Goal: Task Accomplishment & Management: Complete application form

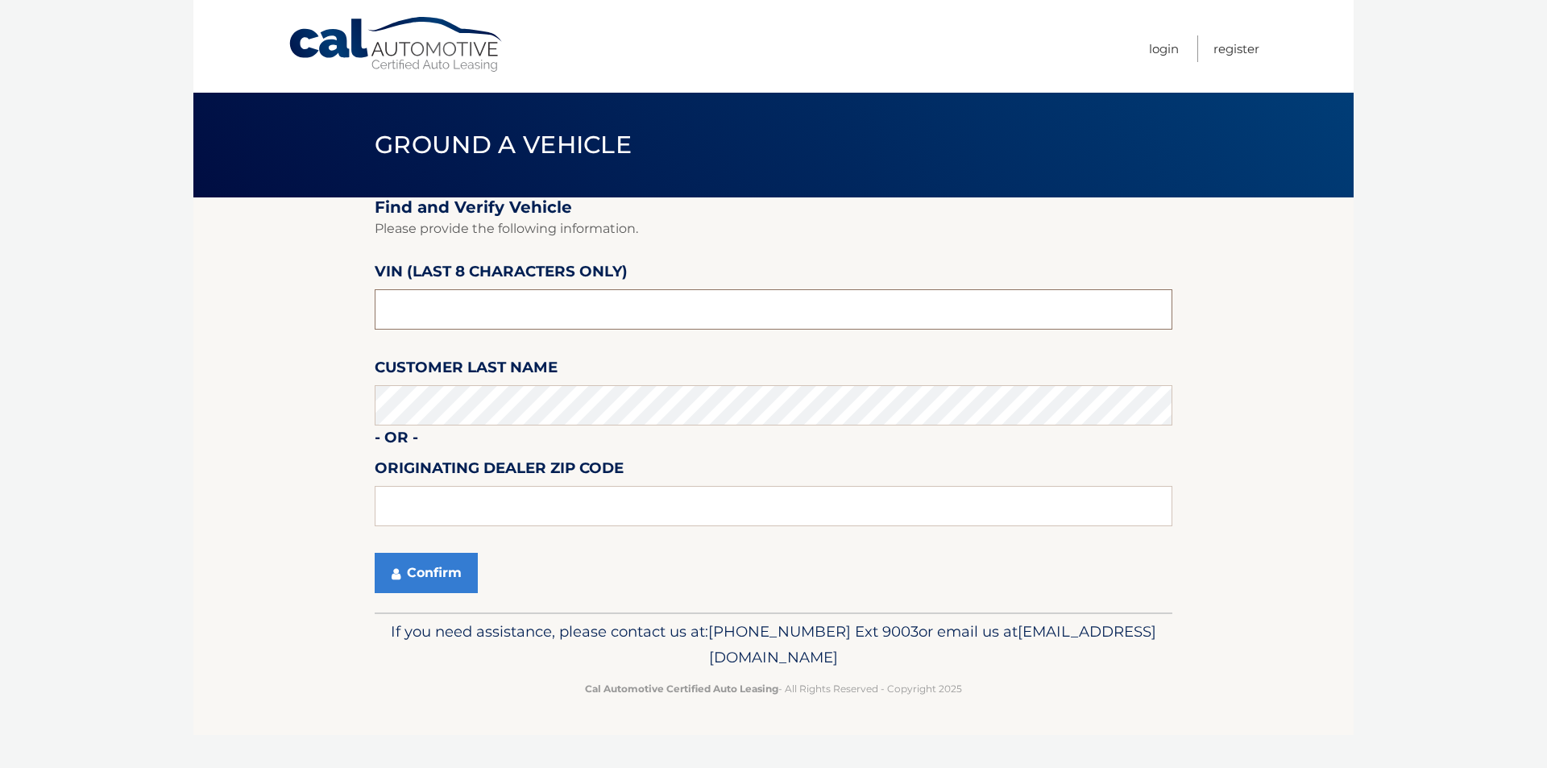
click at [539, 298] on input "text" at bounding box center [774, 309] width 798 height 40
drag, startPoint x: 539, startPoint y: 299, endPoint x: 73, endPoint y: 300, distance: 466.5
click at [73, 300] on body "Cal Automotive Menu Login Register Ground a Vehicle" at bounding box center [773, 384] width 1547 height 768
type input "nt187298"
click at [449, 553] on button "Confirm" at bounding box center [426, 573] width 103 height 40
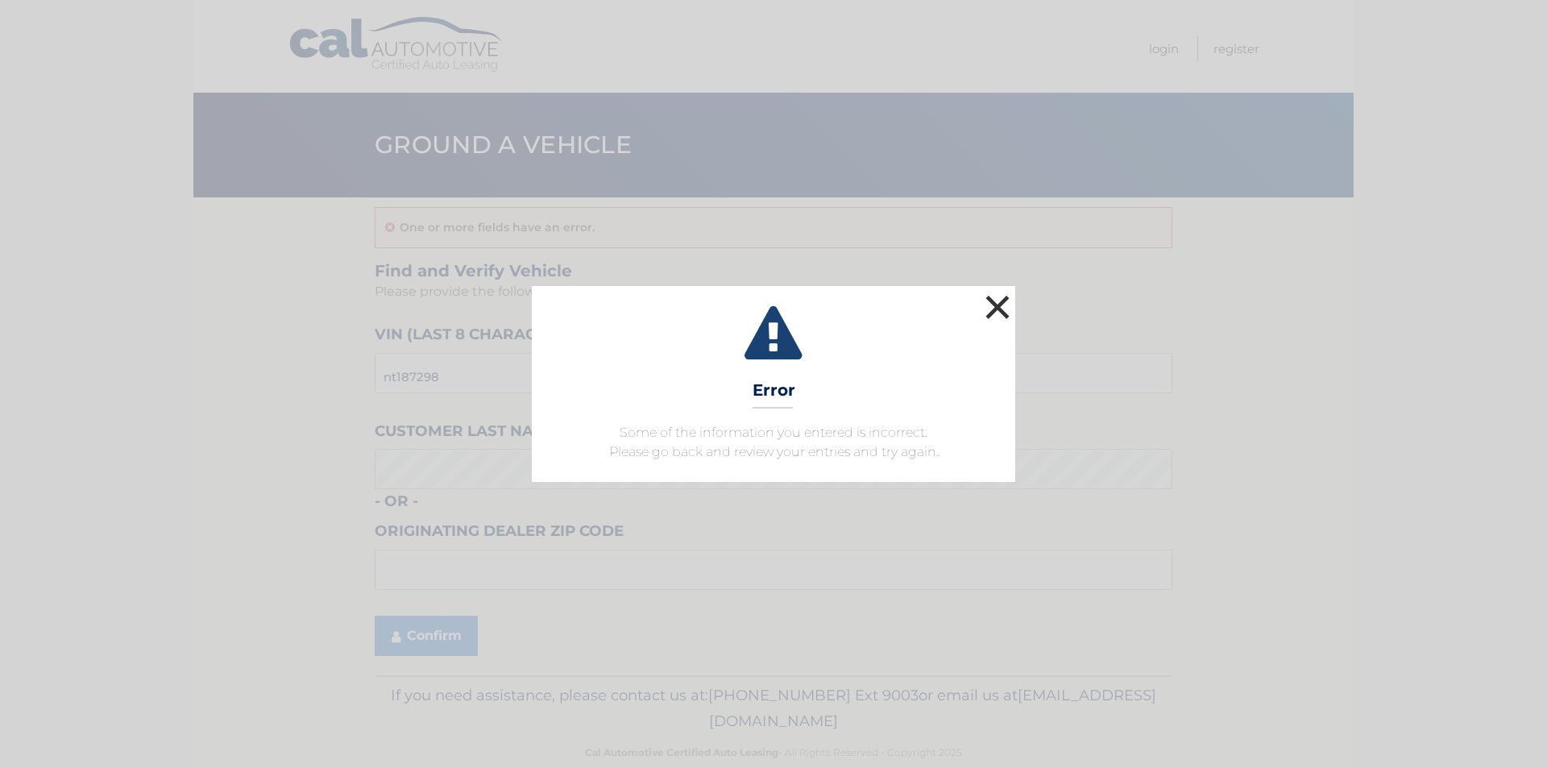
click at [999, 306] on button "×" at bounding box center [997, 307] width 32 height 32
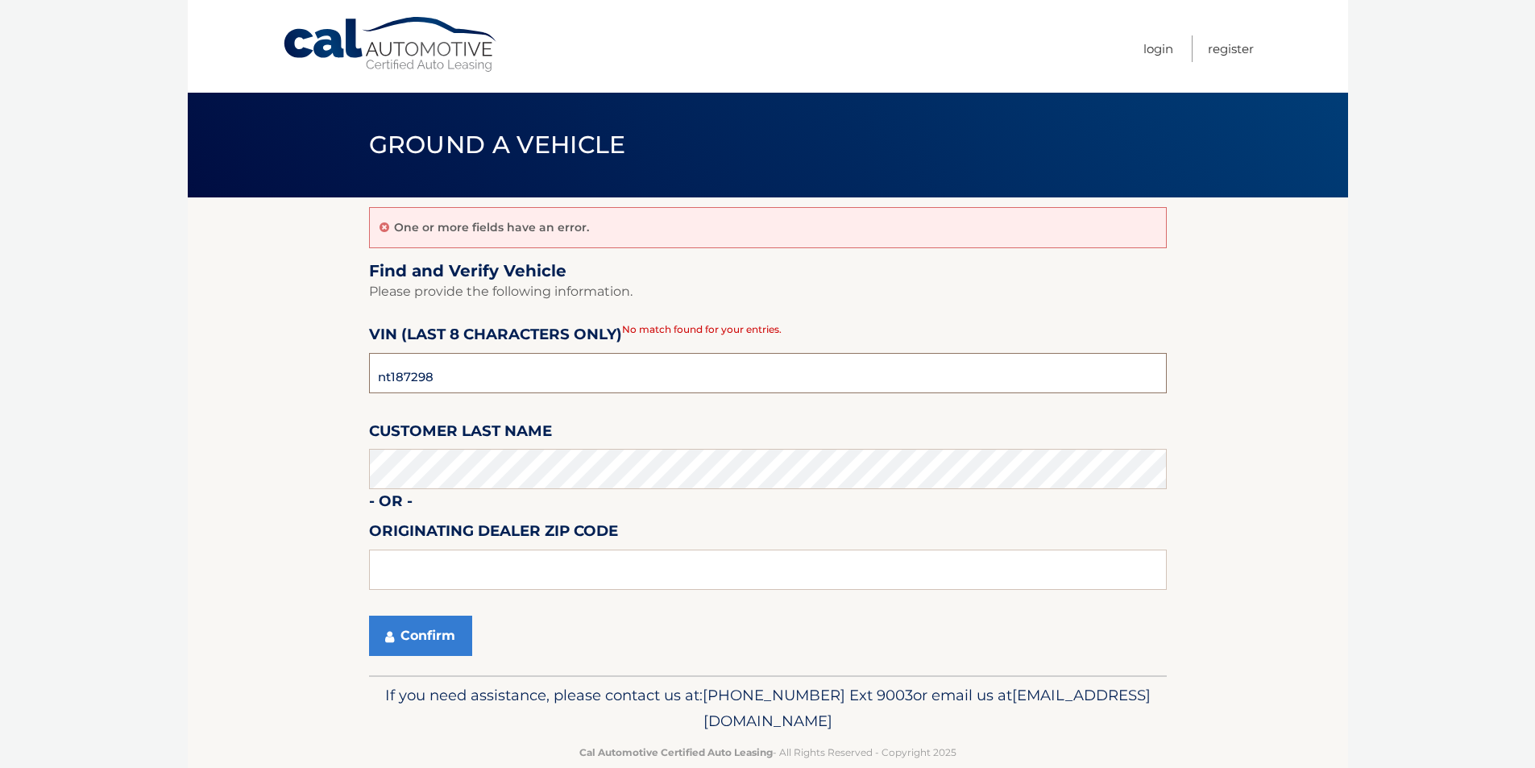
drag, startPoint x: 632, startPoint y: 380, endPoint x: 0, endPoint y: 382, distance: 631.6
click at [0, 382] on body "Cal Automotive Menu Login Register Ground a Vehicle" at bounding box center [767, 384] width 1535 height 768
type input "NT187298"
click at [437, 629] on button "Confirm" at bounding box center [420, 636] width 103 height 40
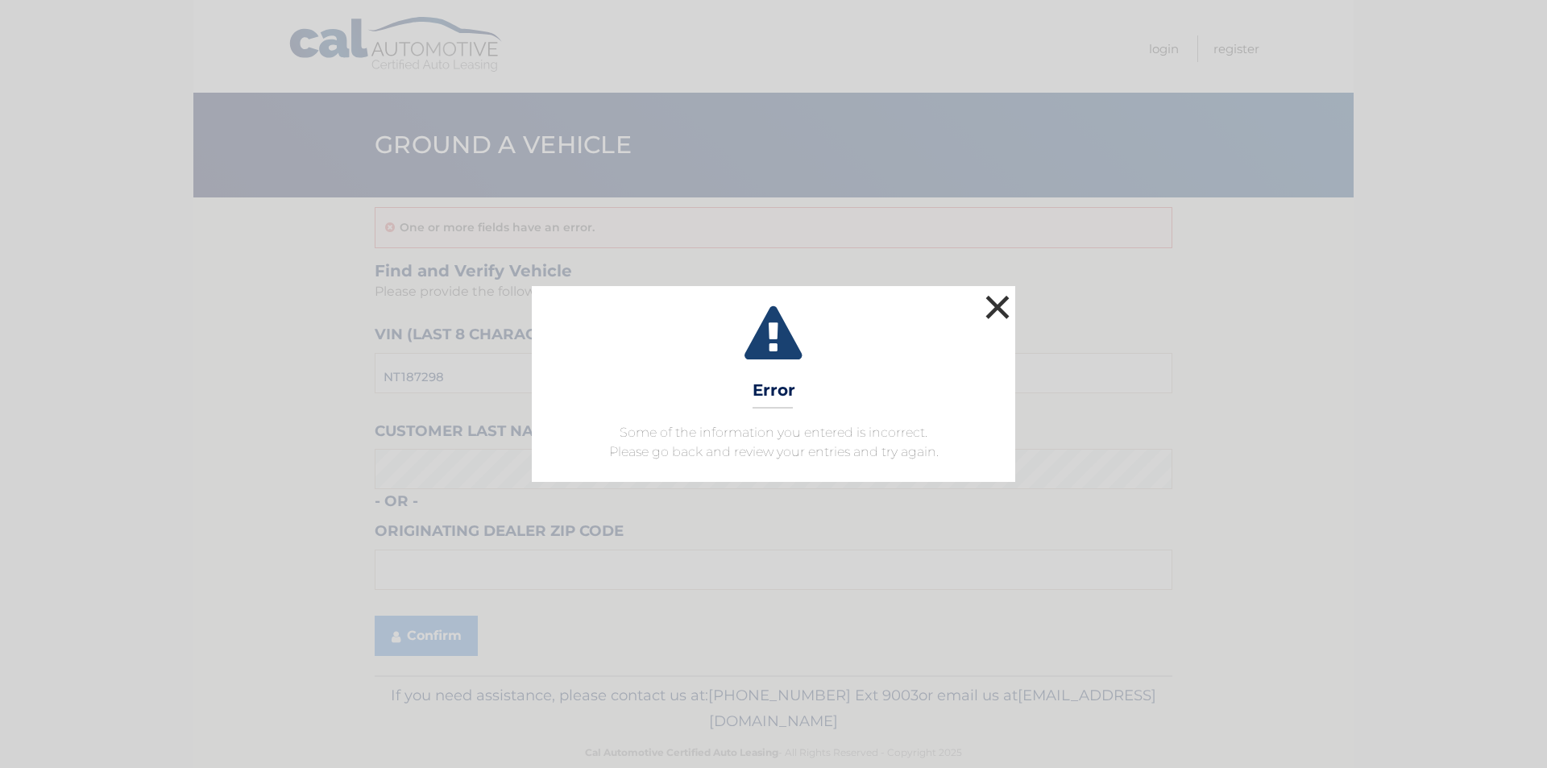
click at [994, 307] on button "×" at bounding box center [997, 307] width 32 height 32
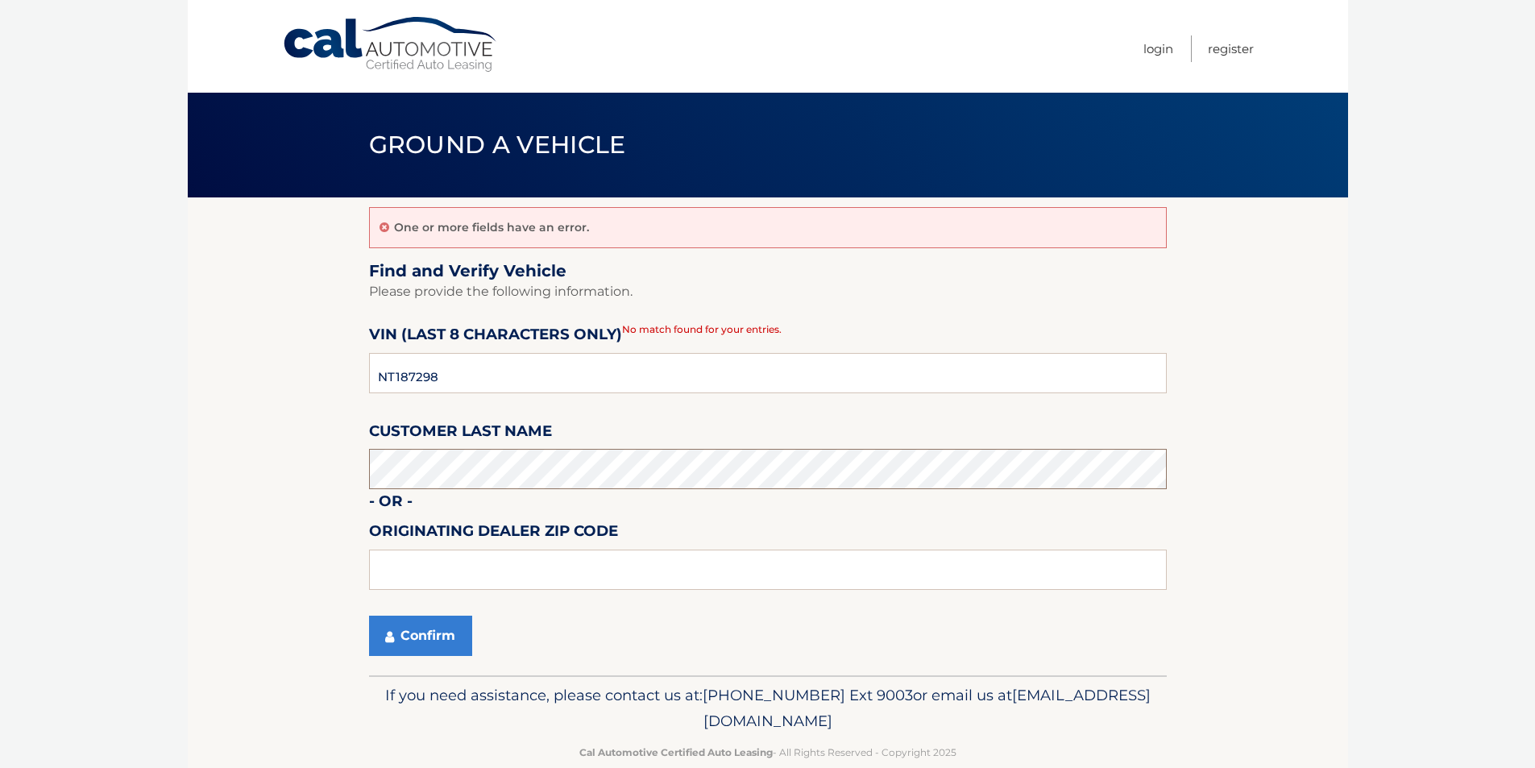
click at [284, 464] on section "One or more fields have an error. Find and Verify Vehicle Please provide the fo…" at bounding box center [768, 436] width 1160 height 478
click at [440, 635] on button "Confirm" at bounding box center [420, 636] width 103 height 40
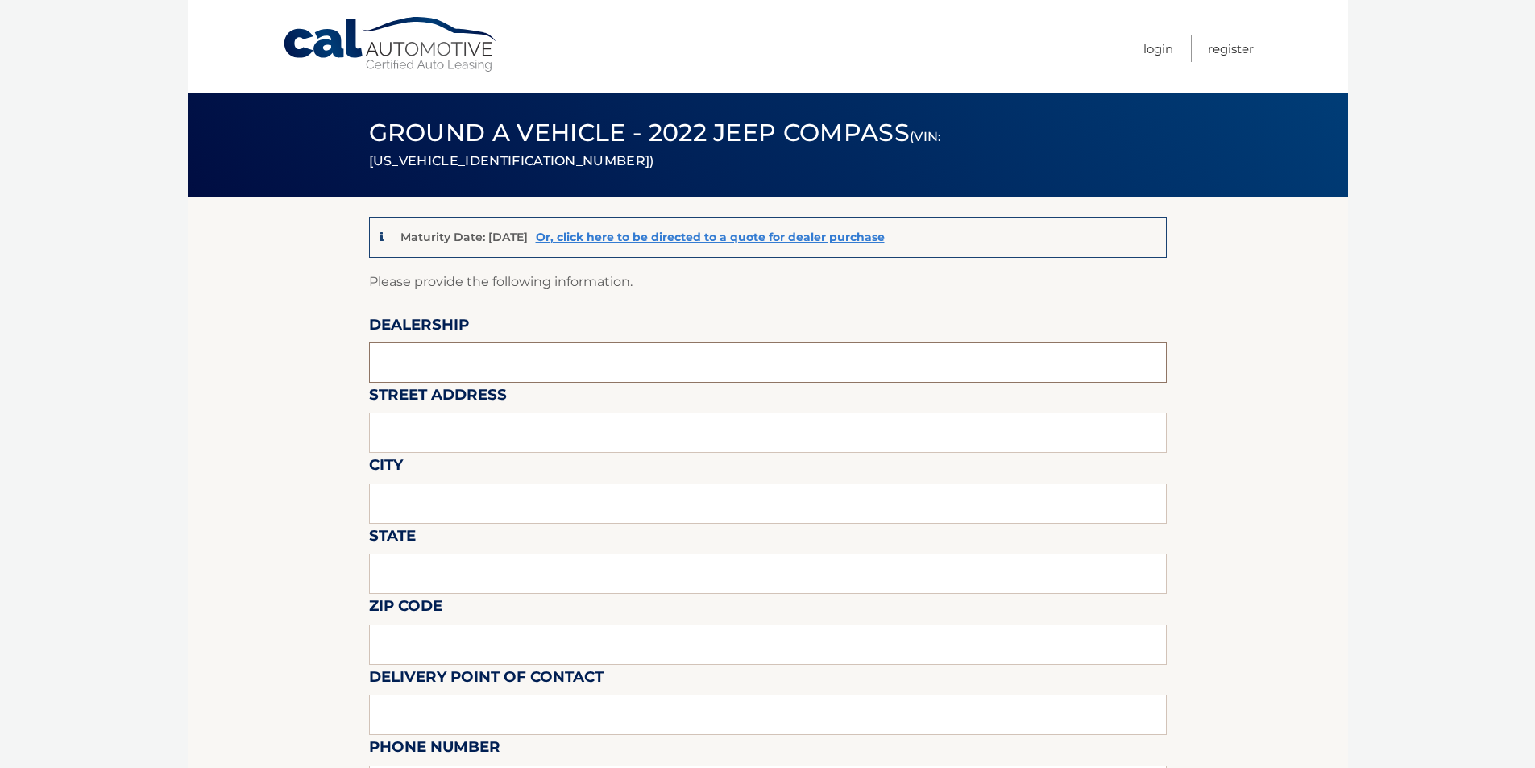
click at [471, 342] on input "text" at bounding box center [768, 362] width 798 height 40
type input "ARRIGO SAWGRASS"
click at [468, 435] on input "text" at bounding box center [768, 432] width 798 height 40
type input "5901 Madison Avenue"
type input "Tamarac"
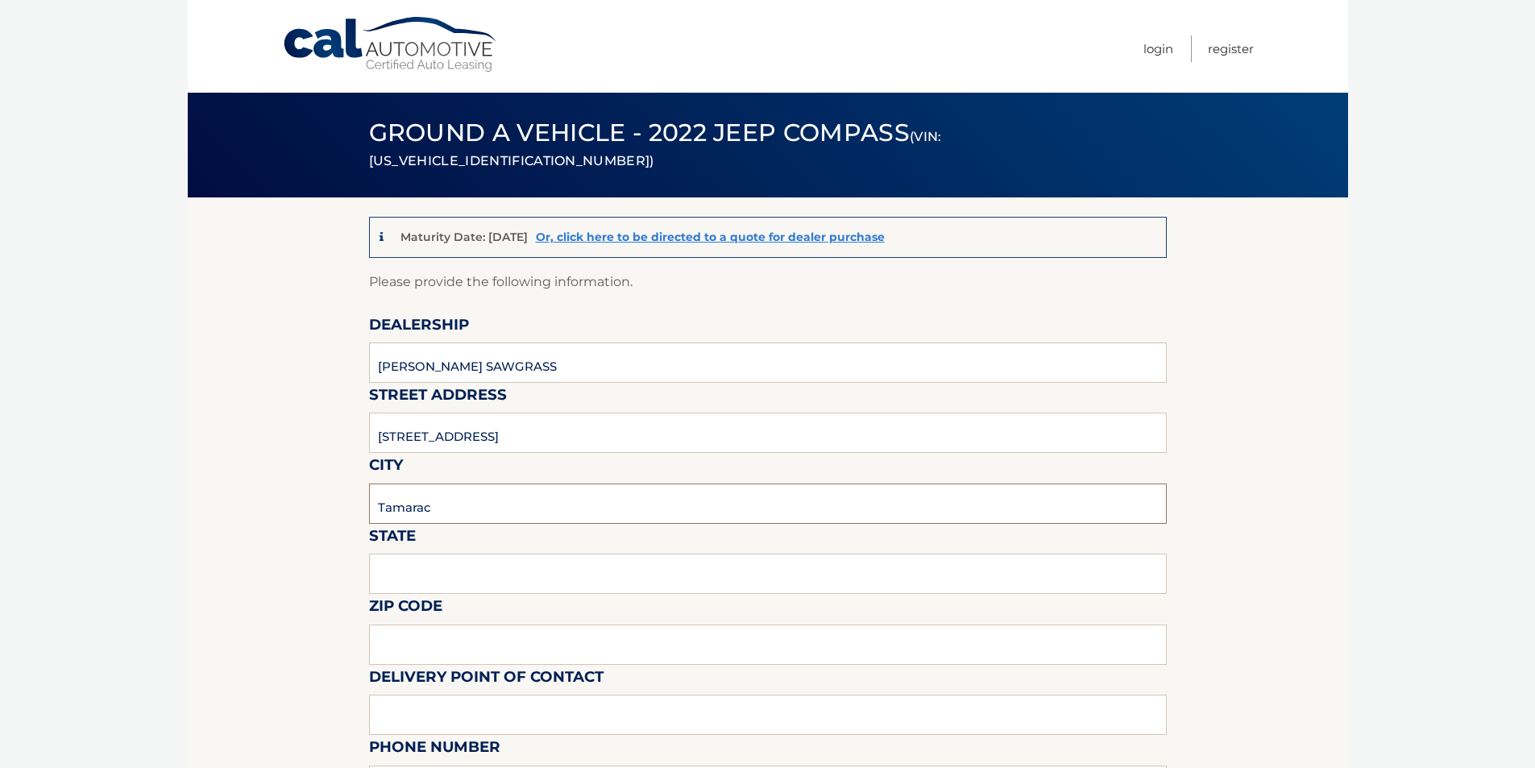
type input "FL"
type input "33321"
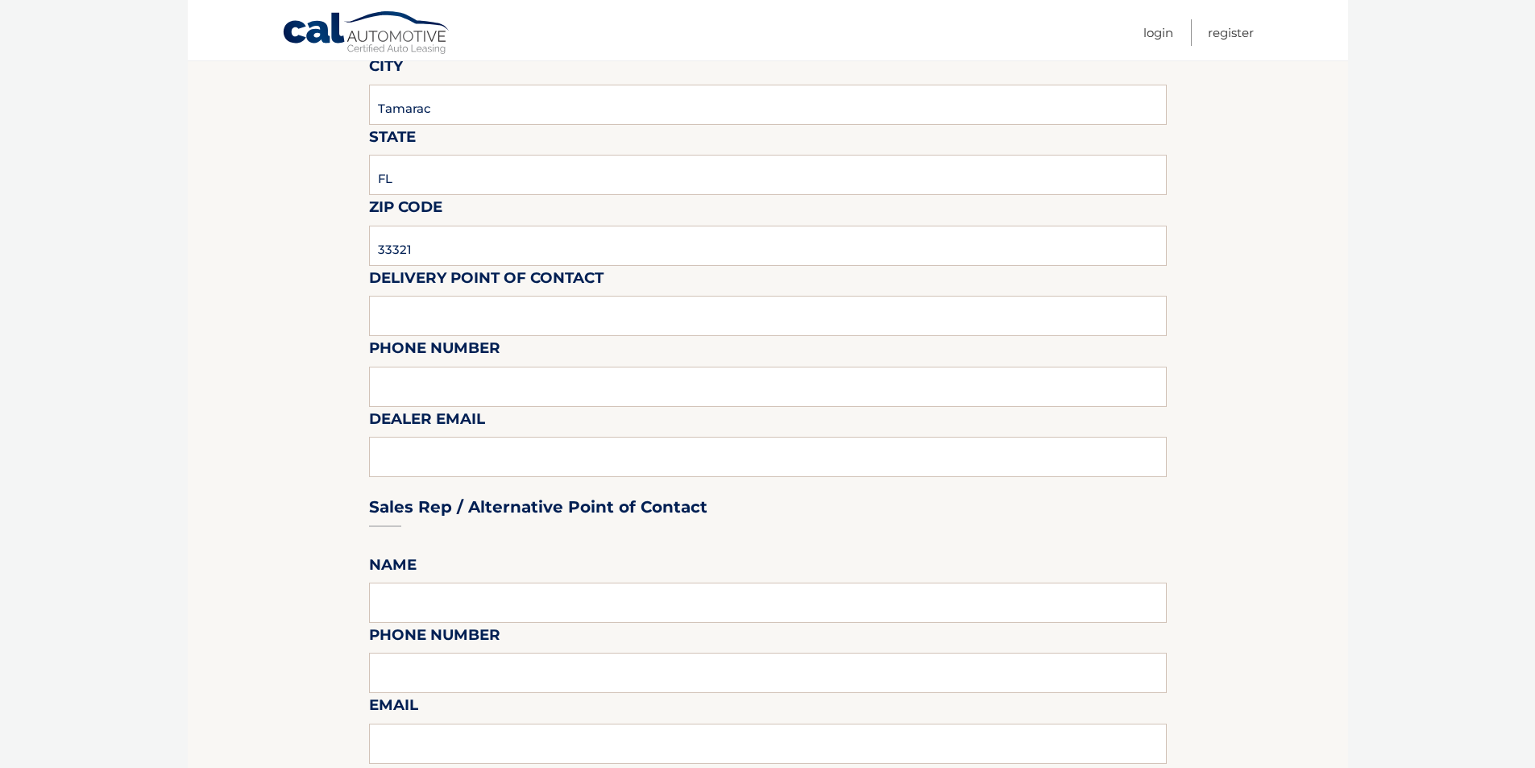
scroll to position [403, 0]
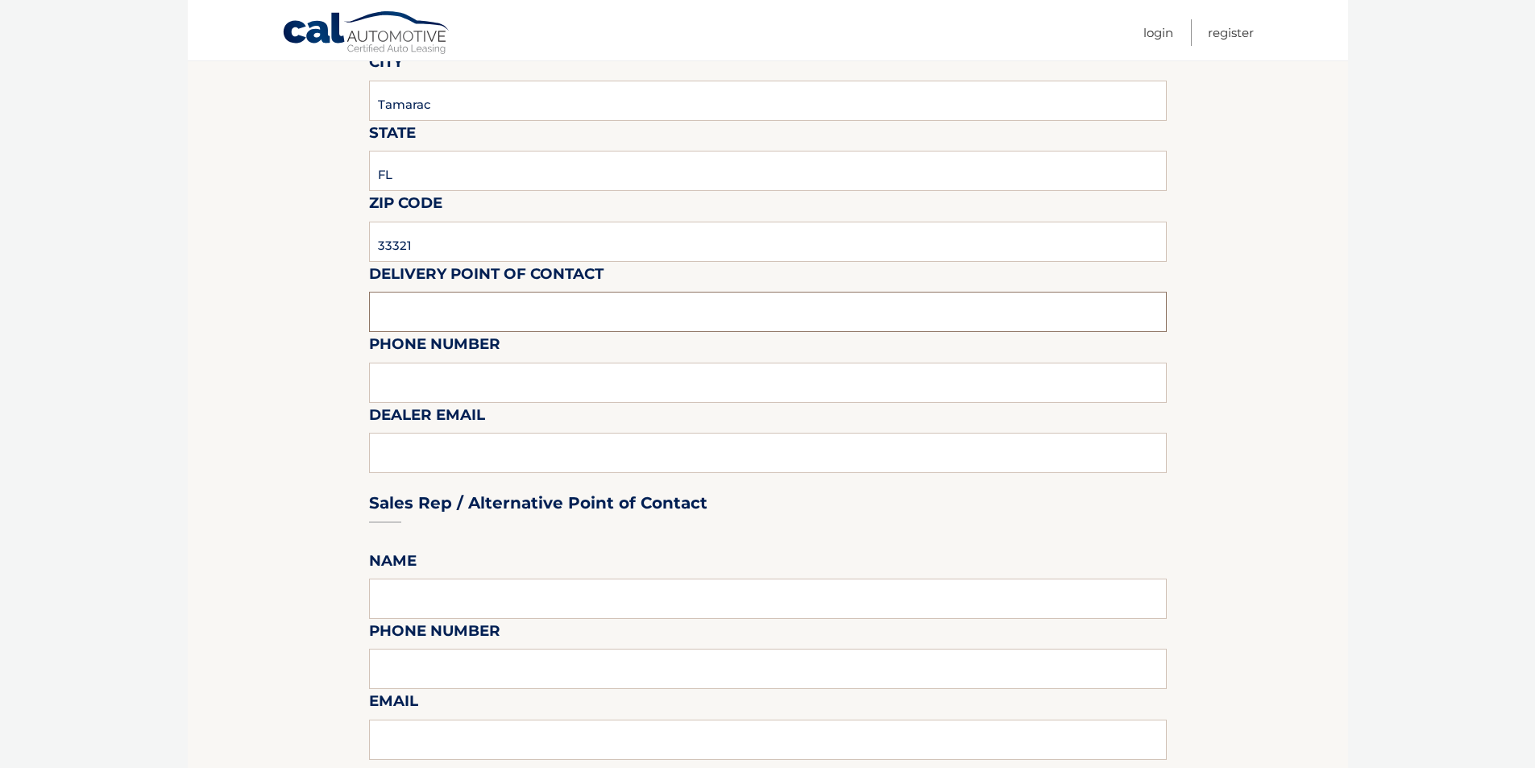
click at [451, 321] on input "text" at bounding box center [768, 312] width 798 height 40
type input "MARK OR KENNY"
click at [430, 386] on input "text" at bounding box center [768, 383] width 798 height 40
type input "954-379-2218"
click at [417, 452] on div "Sales Rep / Alternative Point of Contact" at bounding box center [768, 473] width 798 height 114
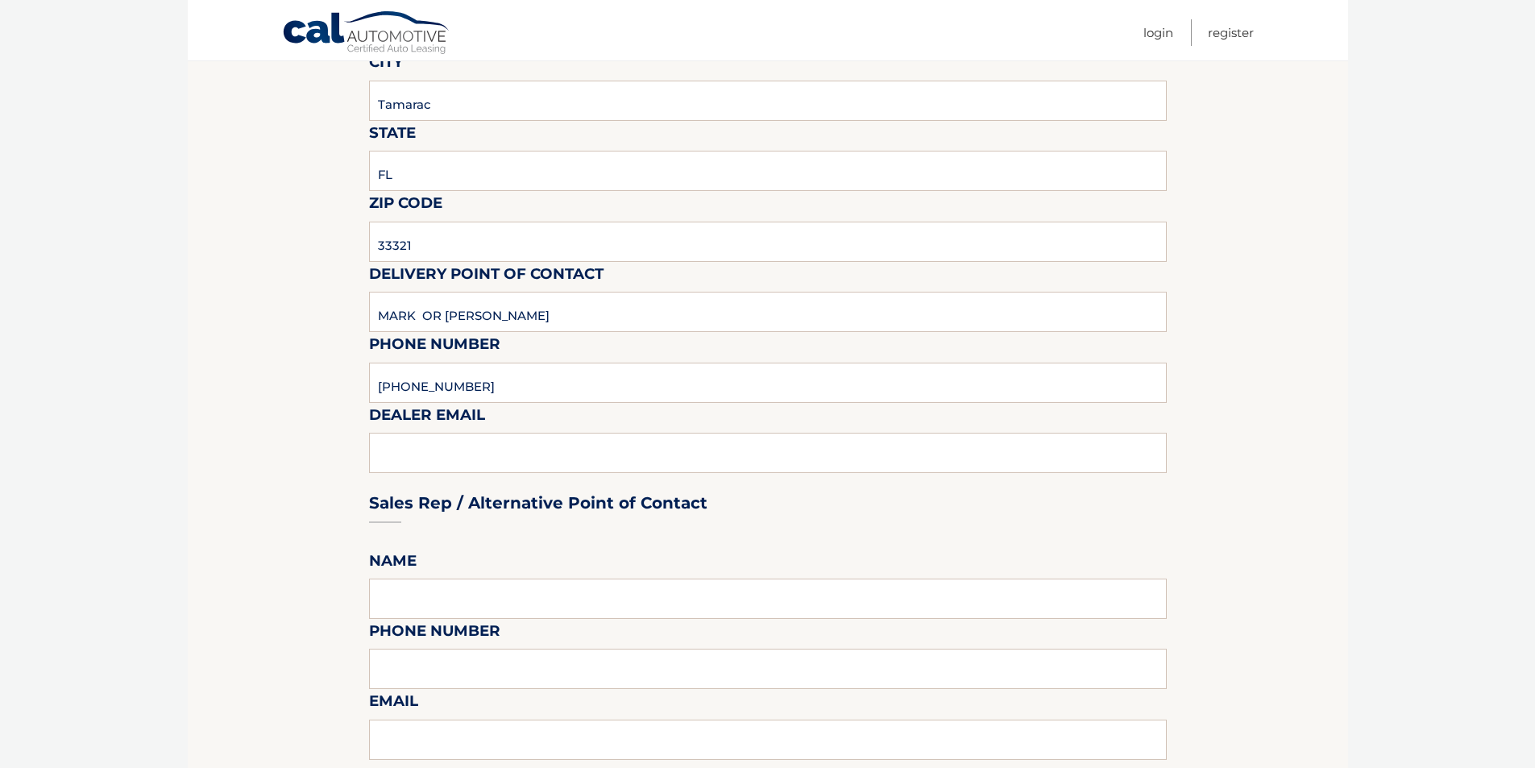
click at [457, 458] on div "Sales Rep / Alternative Point of Contact" at bounding box center [768, 473] width 798 height 114
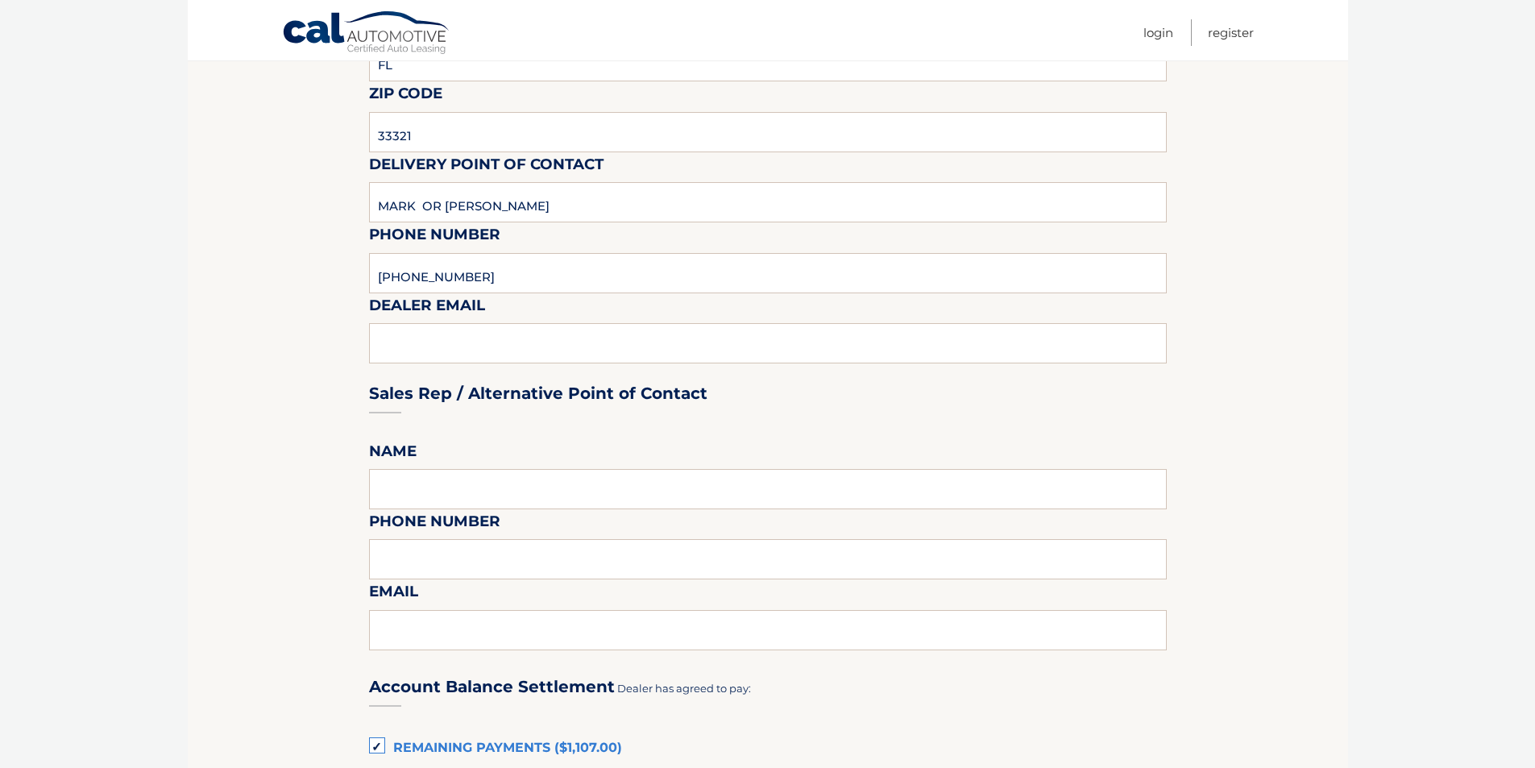
scroll to position [725, 0]
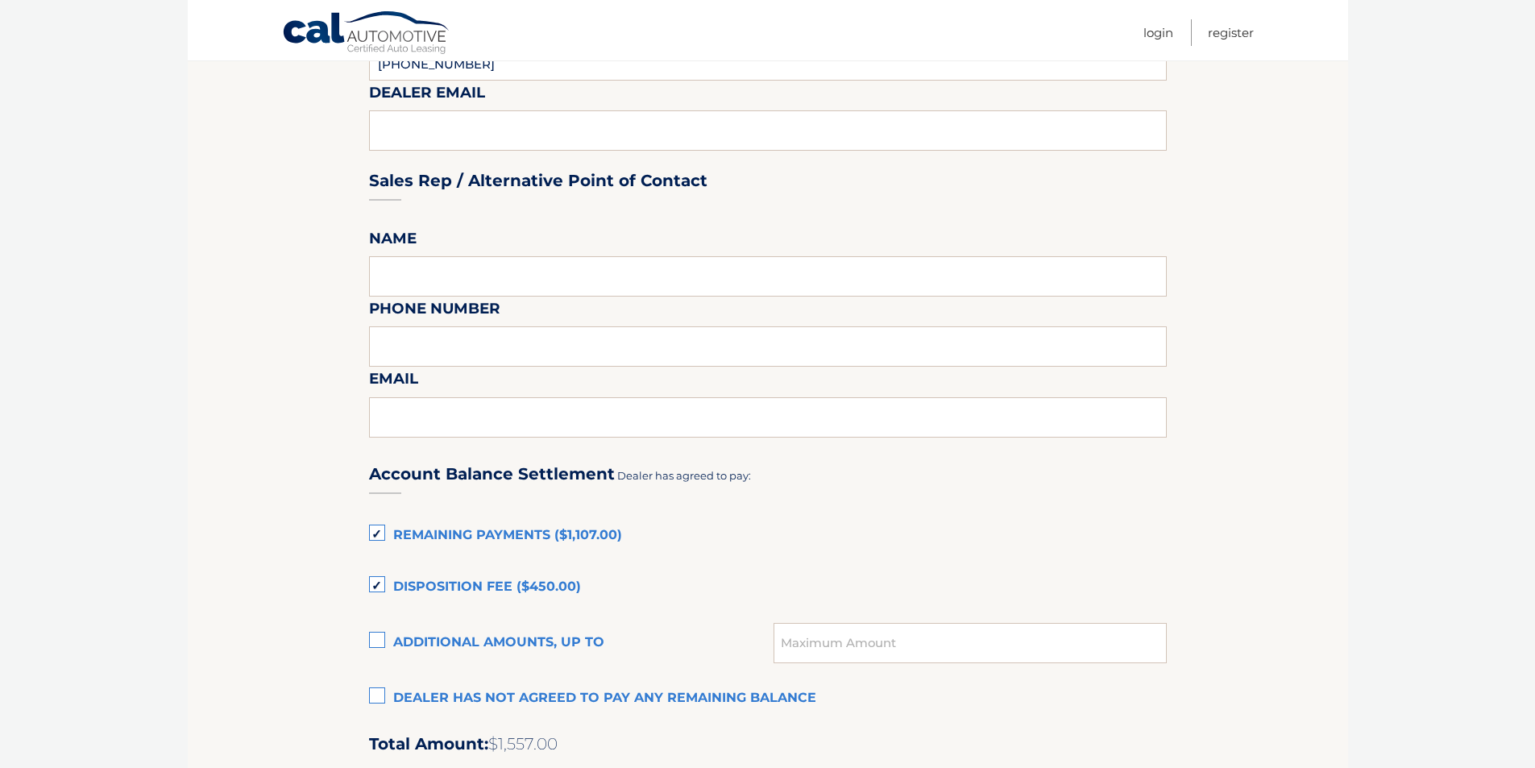
click at [468, 143] on div "Sales Rep / Alternative Point of Contact" at bounding box center [768, 150] width 798 height 114
click at [477, 131] on div "Sales Rep / Alternative Point of Contact" at bounding box center [768, 150] width 798 height 114
click at [425, 266] on input "text" at bounding box center [768, 276] width 798 height 40
type input "MARK OR KENNY"
click at [475, 350] on input "text" at bounding box center [768, 346] width 798 height 40
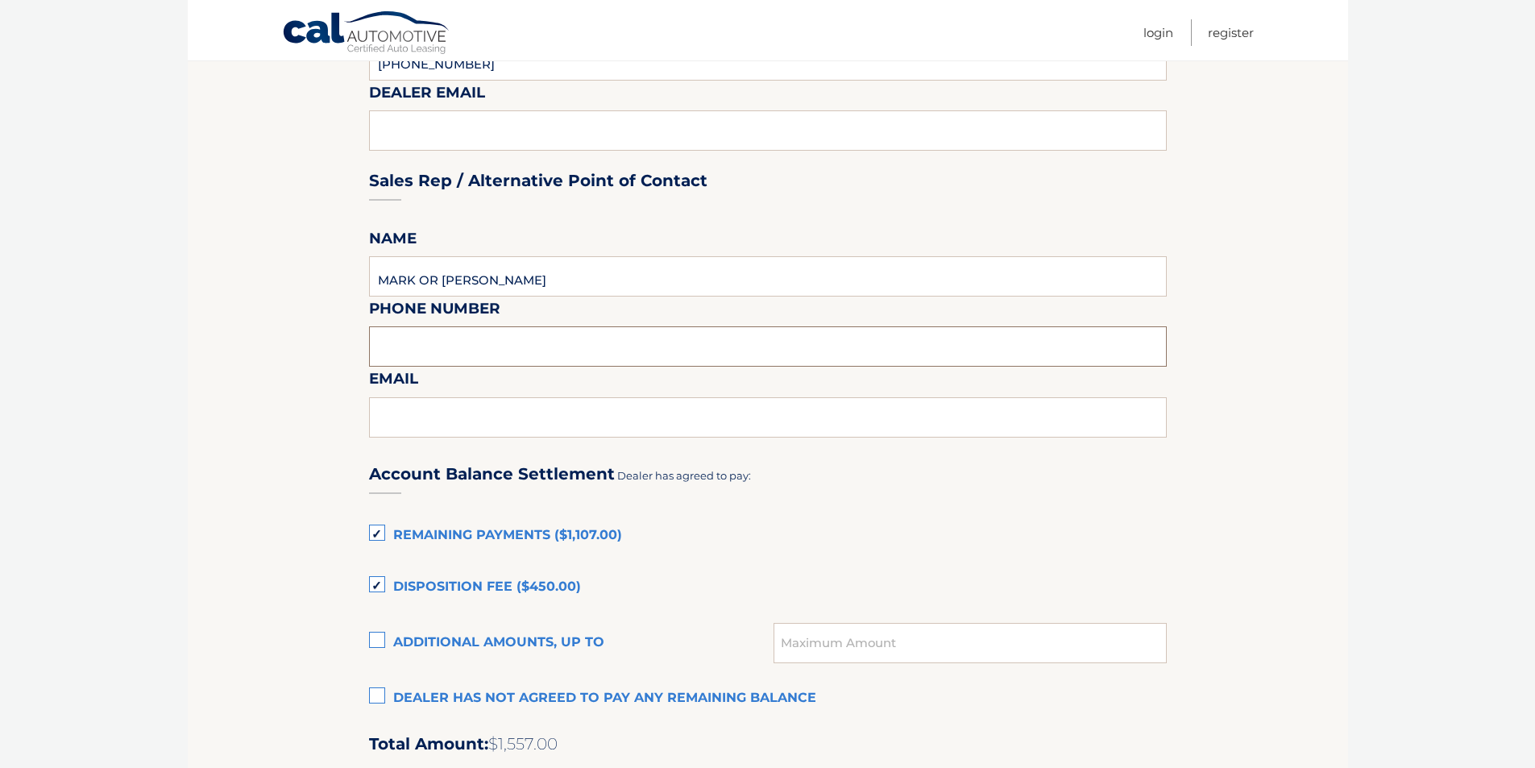
type input "9543792218"
click at [471, 427] on input "text" at bounding box center [768, 417] width 798 height 40
type input "ikonopcik@arrigoautogroup.com"
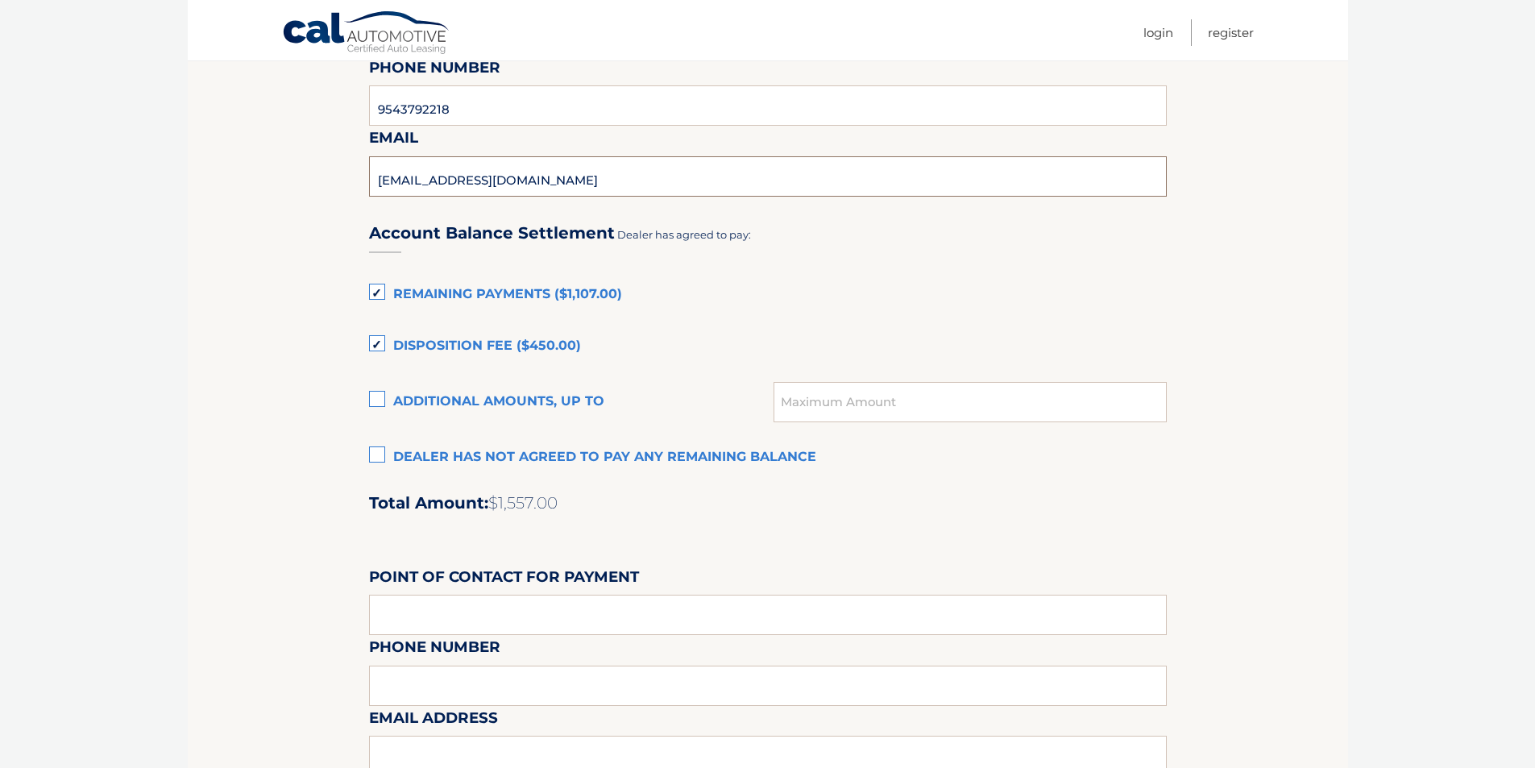
scroll to position [967, 0]
click at [379, 295] on label "Remaining Payments ($1,107.00)" at bounding box center [768, 294] width 798 height 32
click at [0, 0] on input "Remaining Payments ($1,107.00)" at bounding box center [0, 0] width 0 height 0
click at [379, 346] on label "Disposition Fee ($450.00)" at bounding box center [768, 346] width 798 height 32
click at [0, 0] on input "Disposition Fee ($450.00)" at bounding box center [0, 0] width 0 height 0
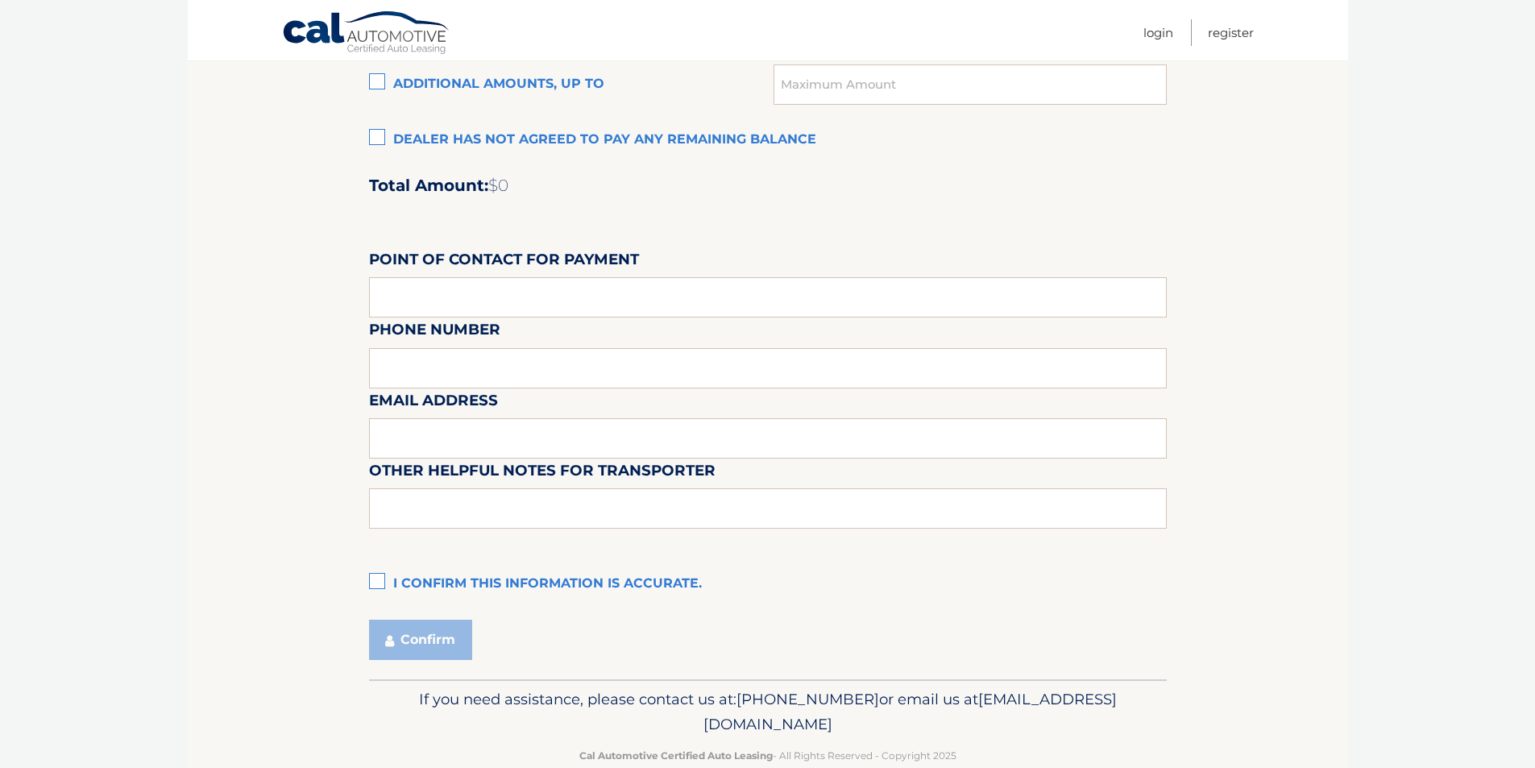
scroll to position [1289, 0]
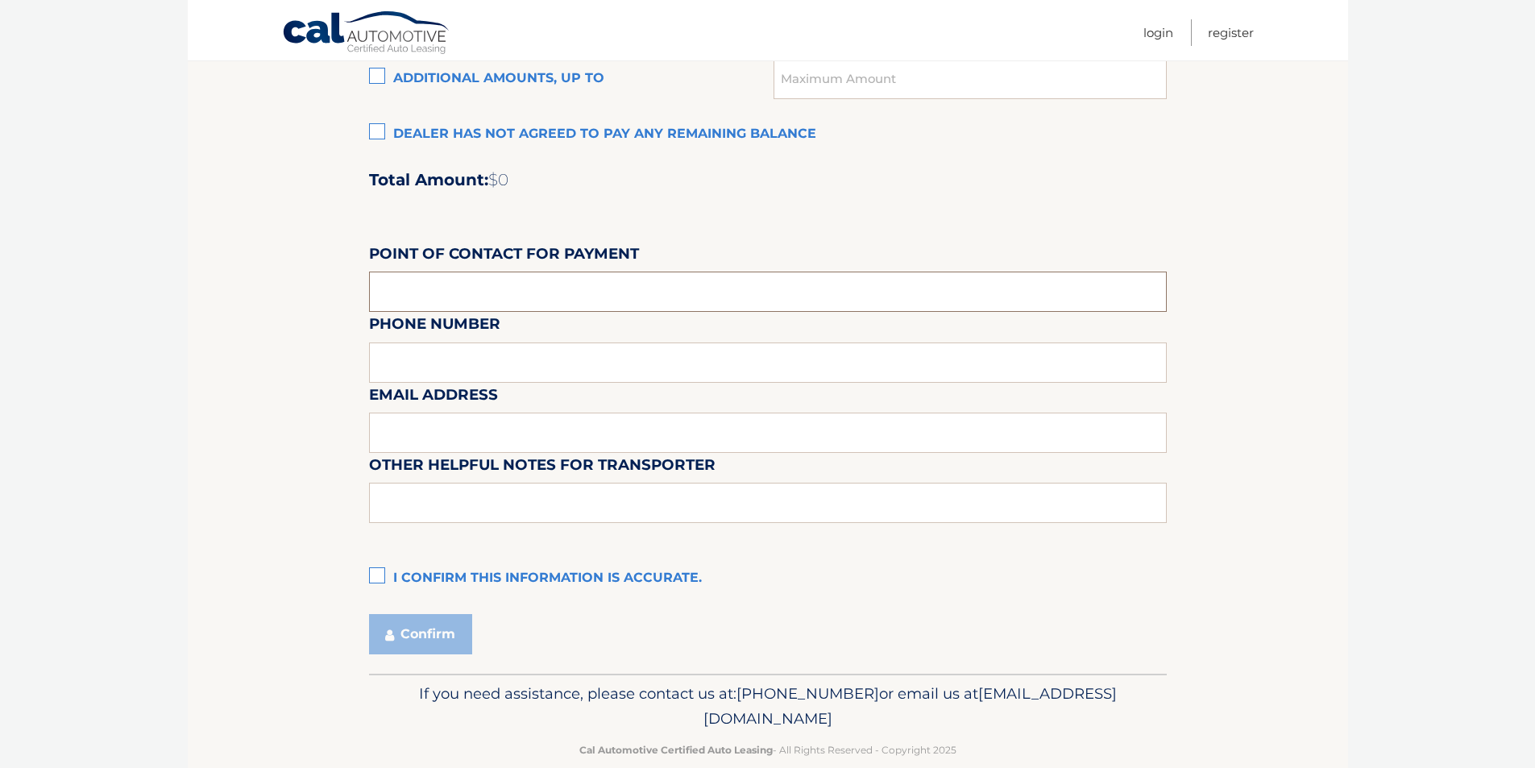
click at [457, 275] on input "text" at bounding box center [768, 292] width 798 height 40
click at [470, 294] on input "text" at bounding box center [768, 292] width 798 height 40
click at [446, 350] on div "Email Address" at bounding box center [768, 347] width 798 height 70
click at [375, 574] on label "I confirm this information is accurate." at bounding box center [768, 578] width 798 height 32
click at [0, 0] on input "I confirm this information is accurate." at bounding box center [0, 0] width 0 height 0
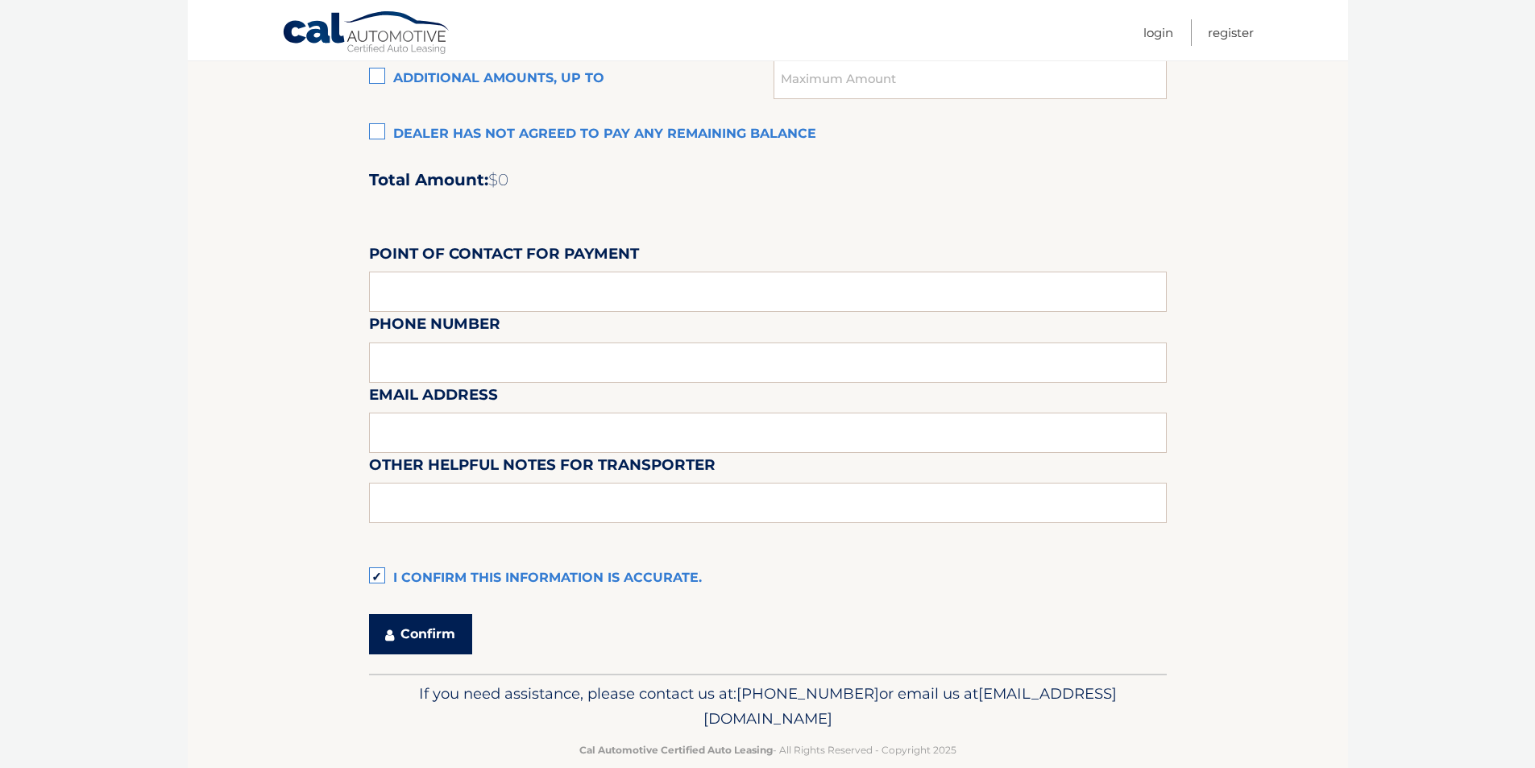
click at [411, 635] on button "Confirm" at bounding box center [420, 634] width 103 height 40
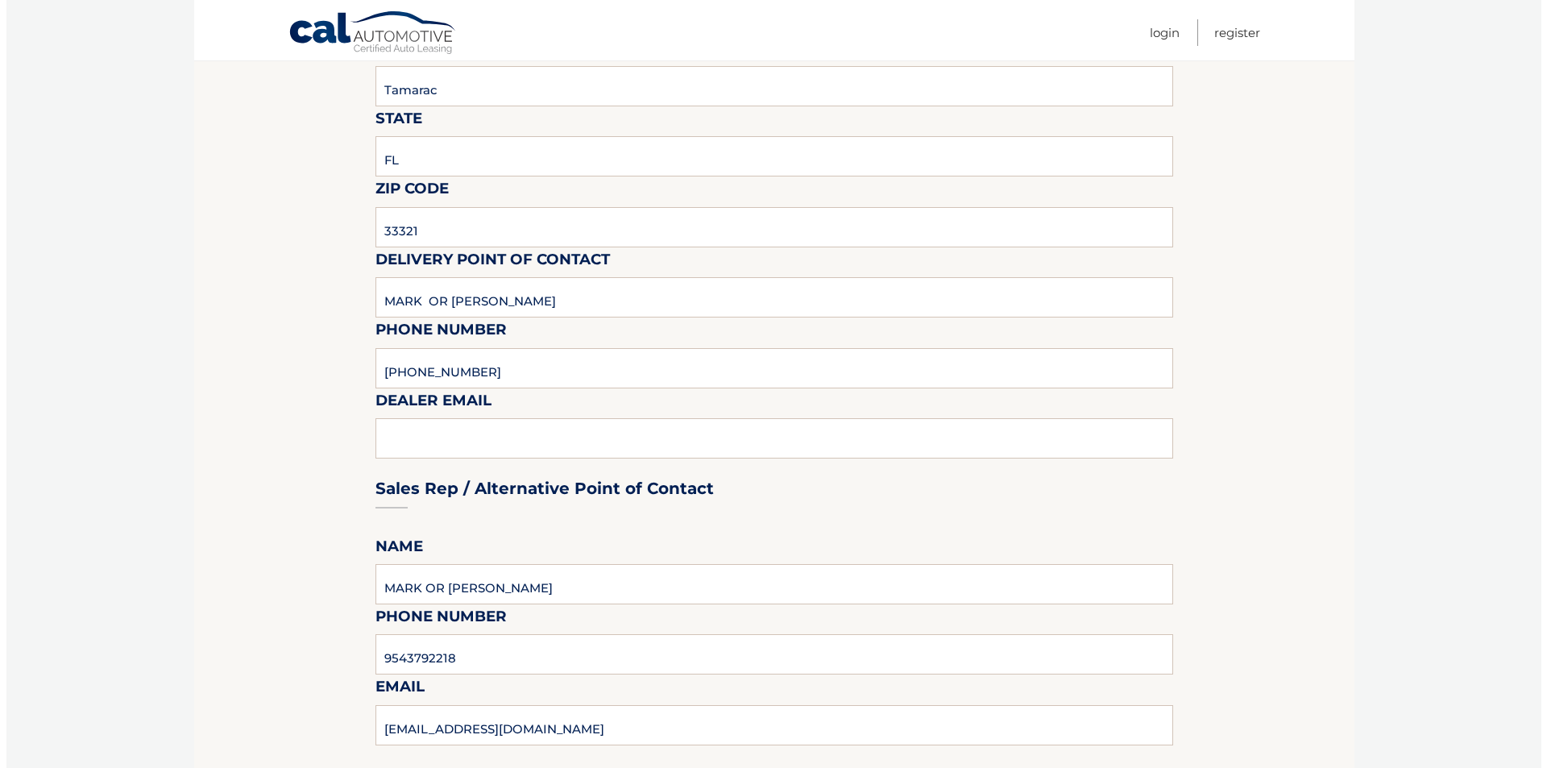
scroll to position [403, 0]
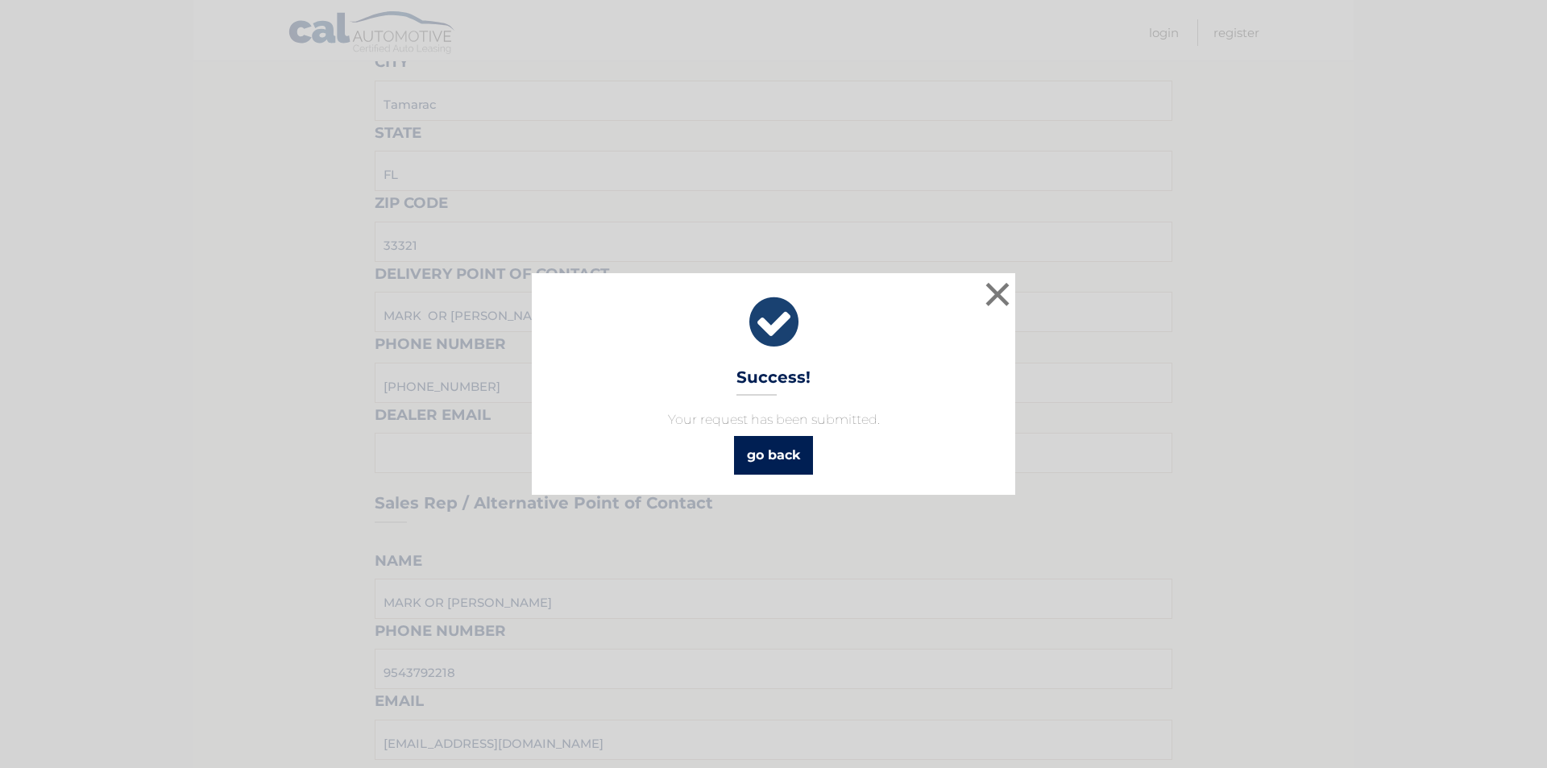
click at [768, 450] on link "go back" at bounding box center [773, 455] width 79 height 39
